Goal: Check status: Check status

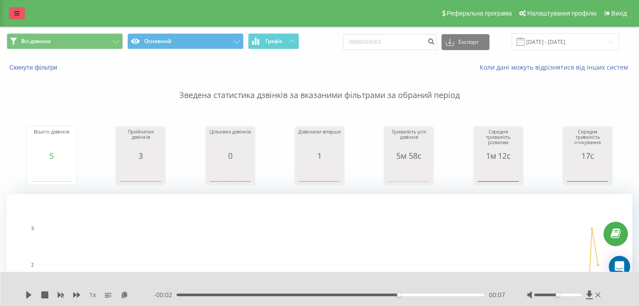
click at [17, 15] on icon at bounding box center [16, 13] width 5 height 6
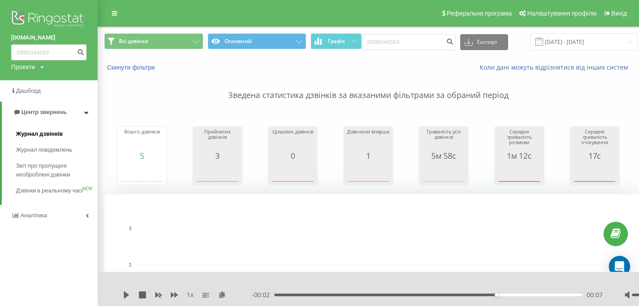
click at [54, 134] on span "Журнал дзвінків" at bounding box center [39, 134] width 47 height 9
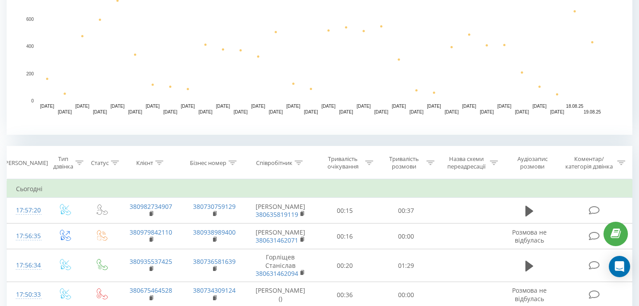
scroll to position [239, 0]
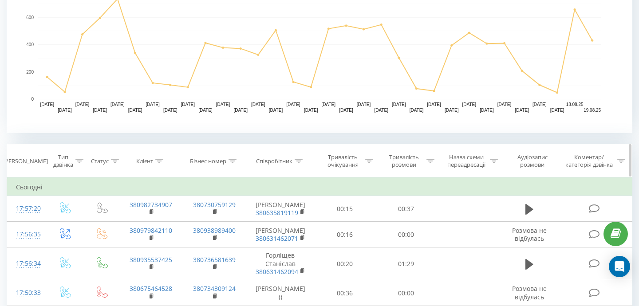
click at [278, 161] on div "Співробітник" at bounding box center [274, 162] width 36 height 8
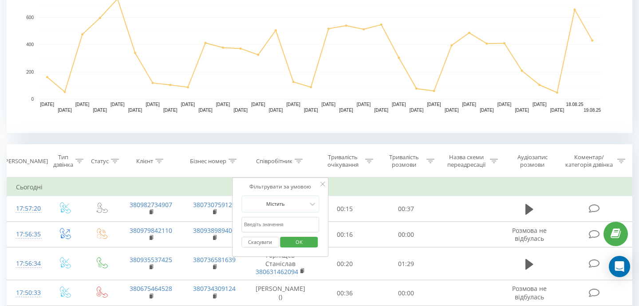
click at [274, 220] on input "text" at bounding box center [281, 225] width 78 height 16
type input "реш"
click at [312, 252] on div "Скасувати OK" at bounding box center [281, 243] width 78 height 20
click at [302, 238] on span "OK" at bounding box center [299, 242] width 25 height 14
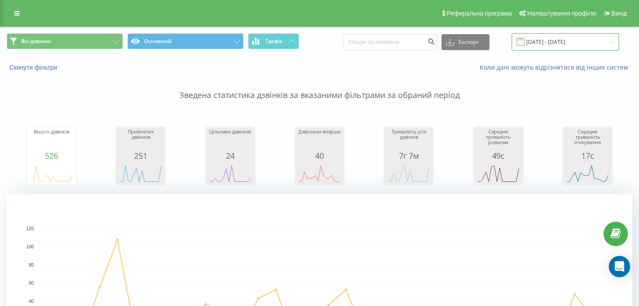
click at [566, 48] on input "19.07.2025 - 19.08.2025" at bounding box center [565, 41] width 107 height 17
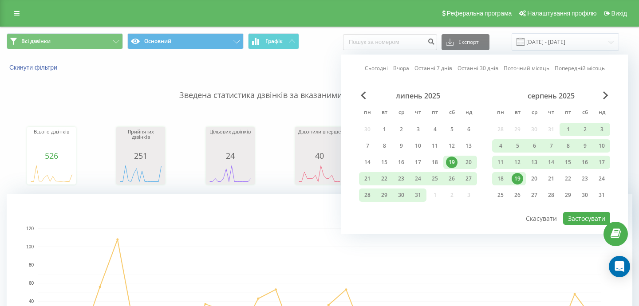
click at [518, 183] on div "19" at bounding box center [518, 179] width 12 height 12
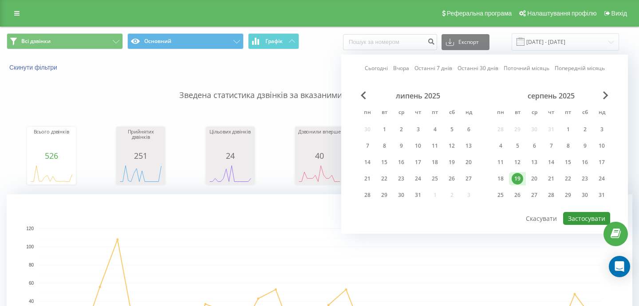
click at [579, 222] on button "Застосувати" at bounding box center [587, 218] width 47 height 13
type input "19.08.2025 - 19.08.2025"
